Goal: Information Seeking & Learning: Learn about a topic

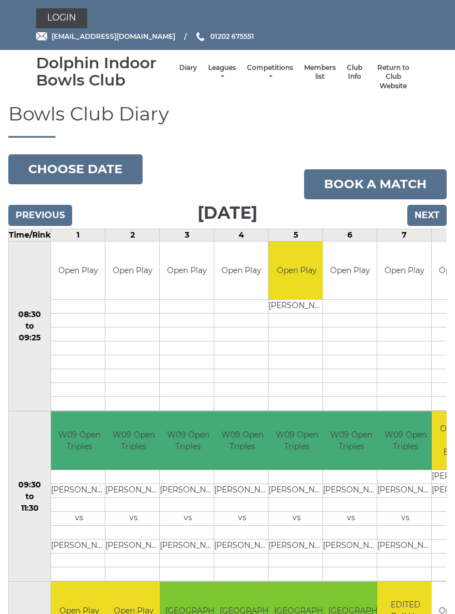
click at [218, 69] on link "Leagues" at bounding box center [222, 72] width 28 height 18
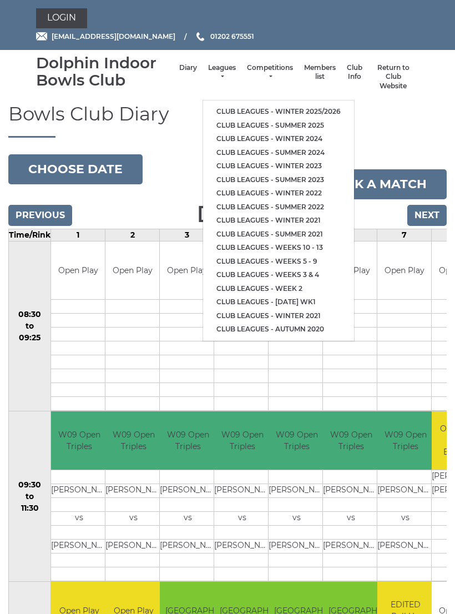
click at [286, 106] on link "Club leagues - Winter 2025/2026" at bounding box center [278, 112] width 151 height 14
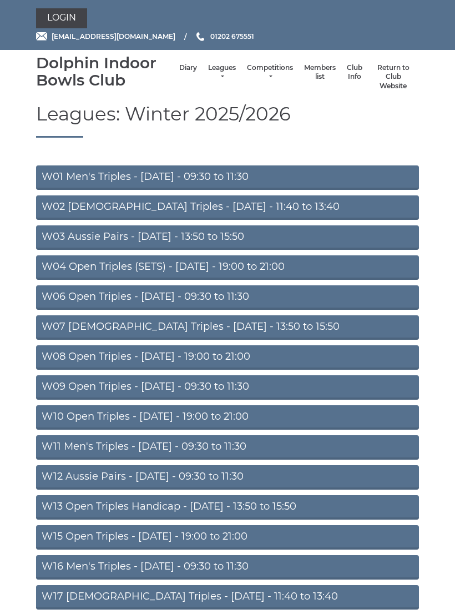
click at [282, 412] on link "W10 Open Triples - [DATE] - 19:00 to 21:00" at bounding box center [227, 417] width 383 height 24
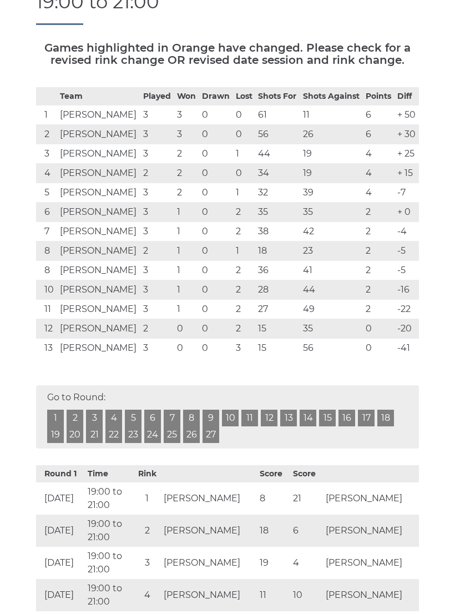
scroll to position [173, 0]
